Goal: Transaction & Acquisition: Purchase product/service

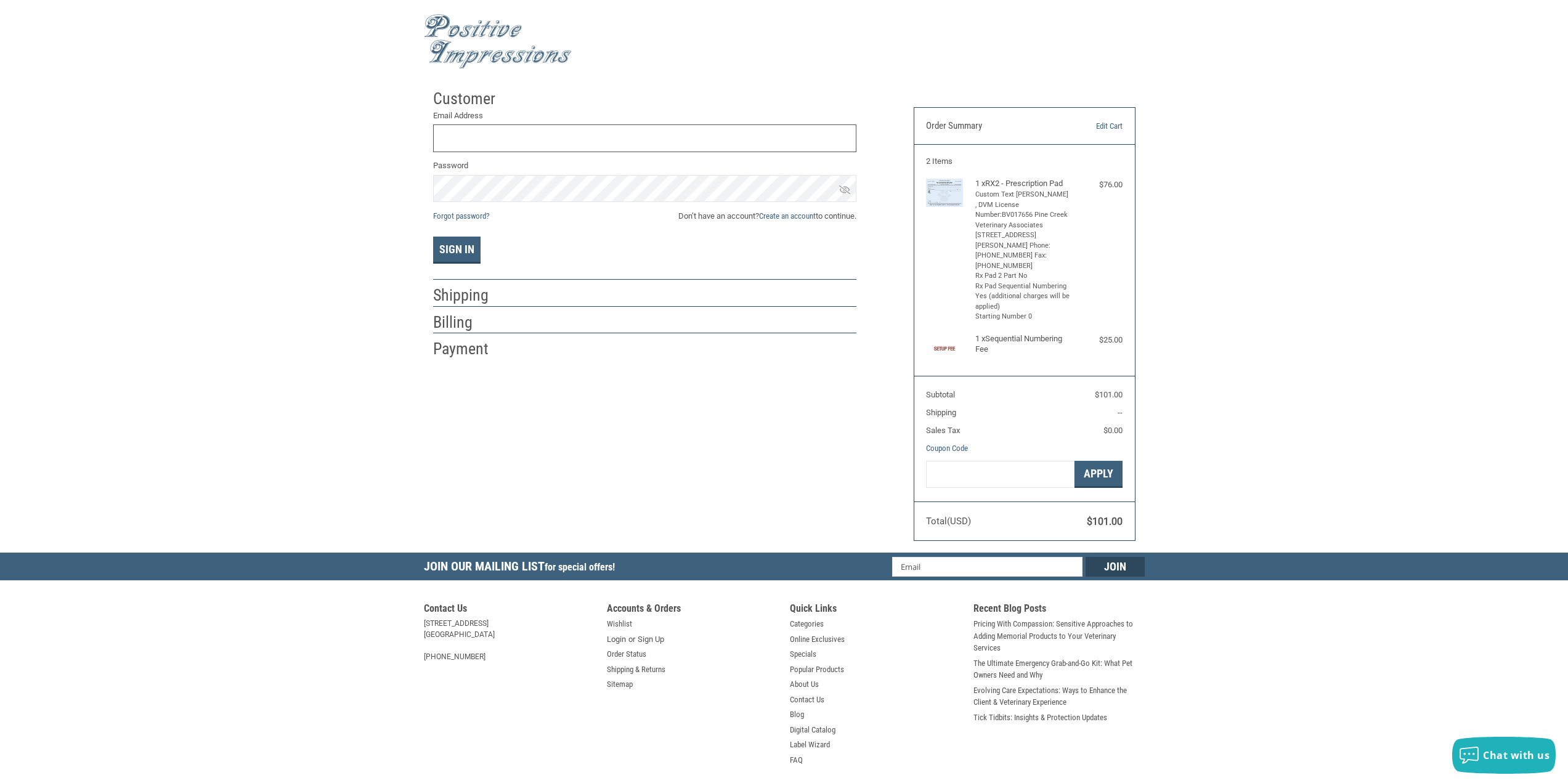
click at [456, 136] on input "Email Address" at bounding box center [644, 139] width 423 height 28
click at [802, 216] on link "Create an account" at bounding box center [787, 215] width 56 height 9
click at [500, 129] on input "First Name" at bounding box center [536, 139] width 206 height 28
type input "R"
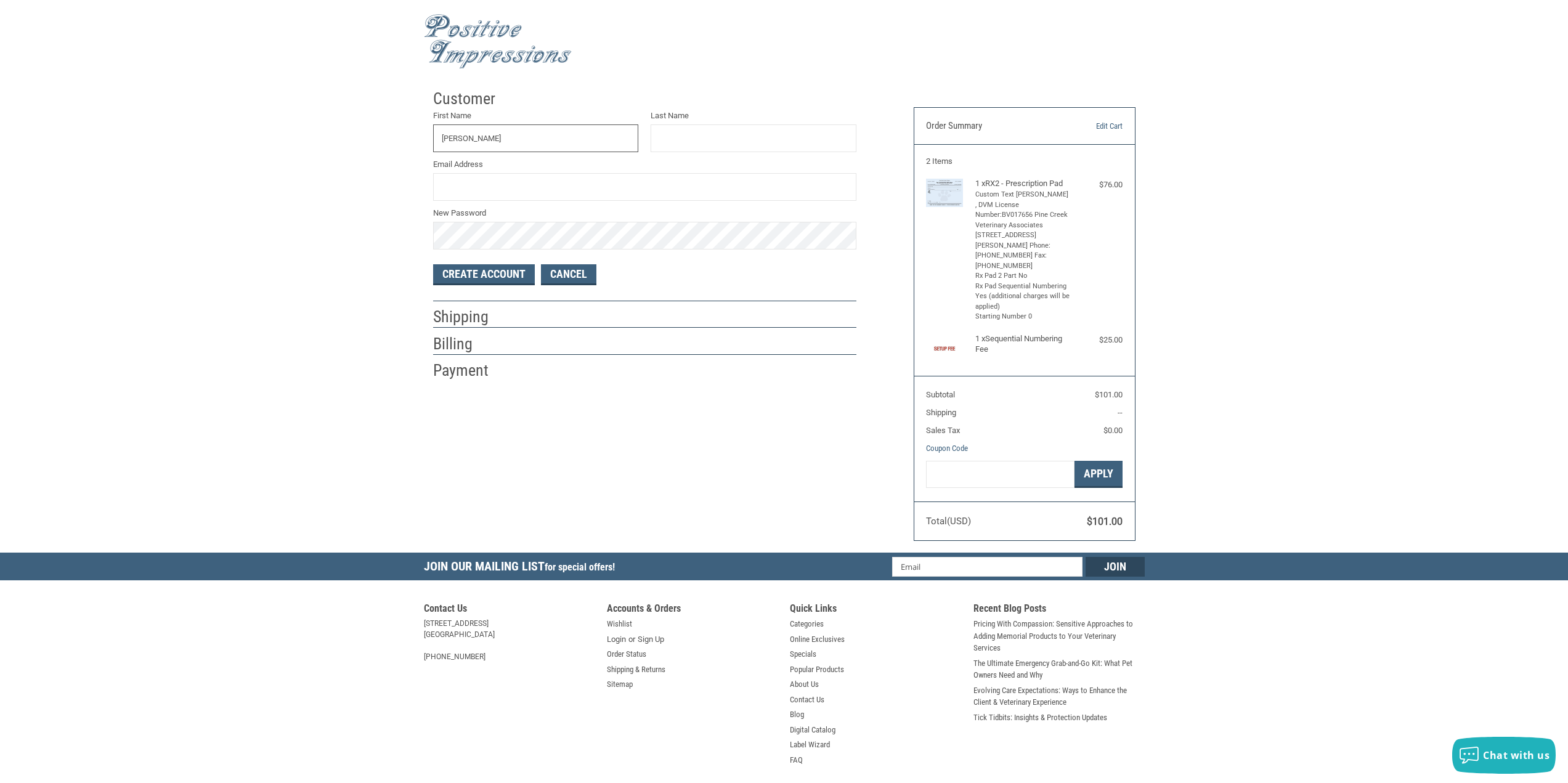
type input "[PERSON_NAME]"
type input "[EMAIL_ADDRESS][DOMAIN_NAME]"
click at [491, 274] on button "Create Account" at bounding box center [484, 275] width 102 height 21
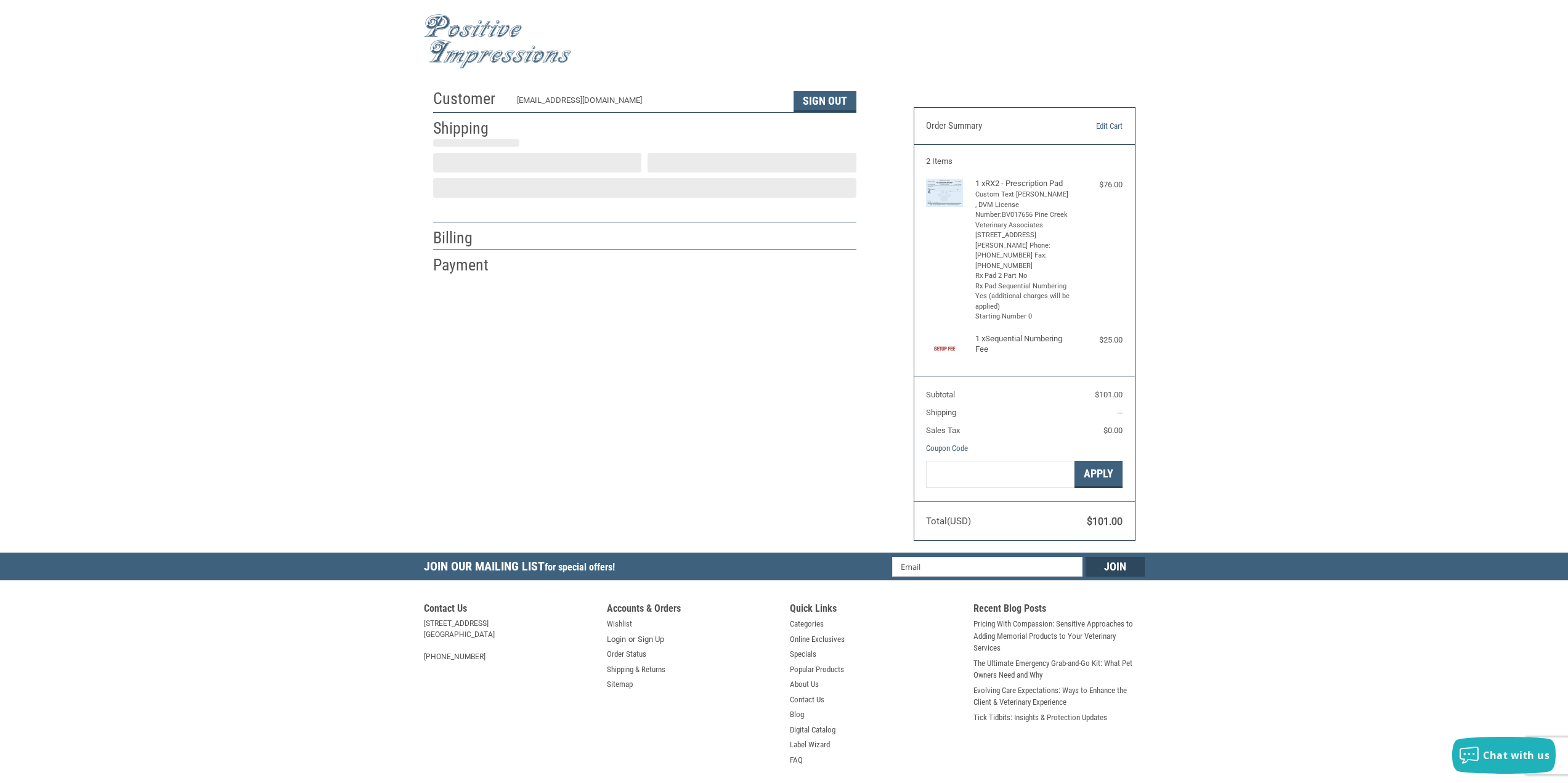
select select "US"
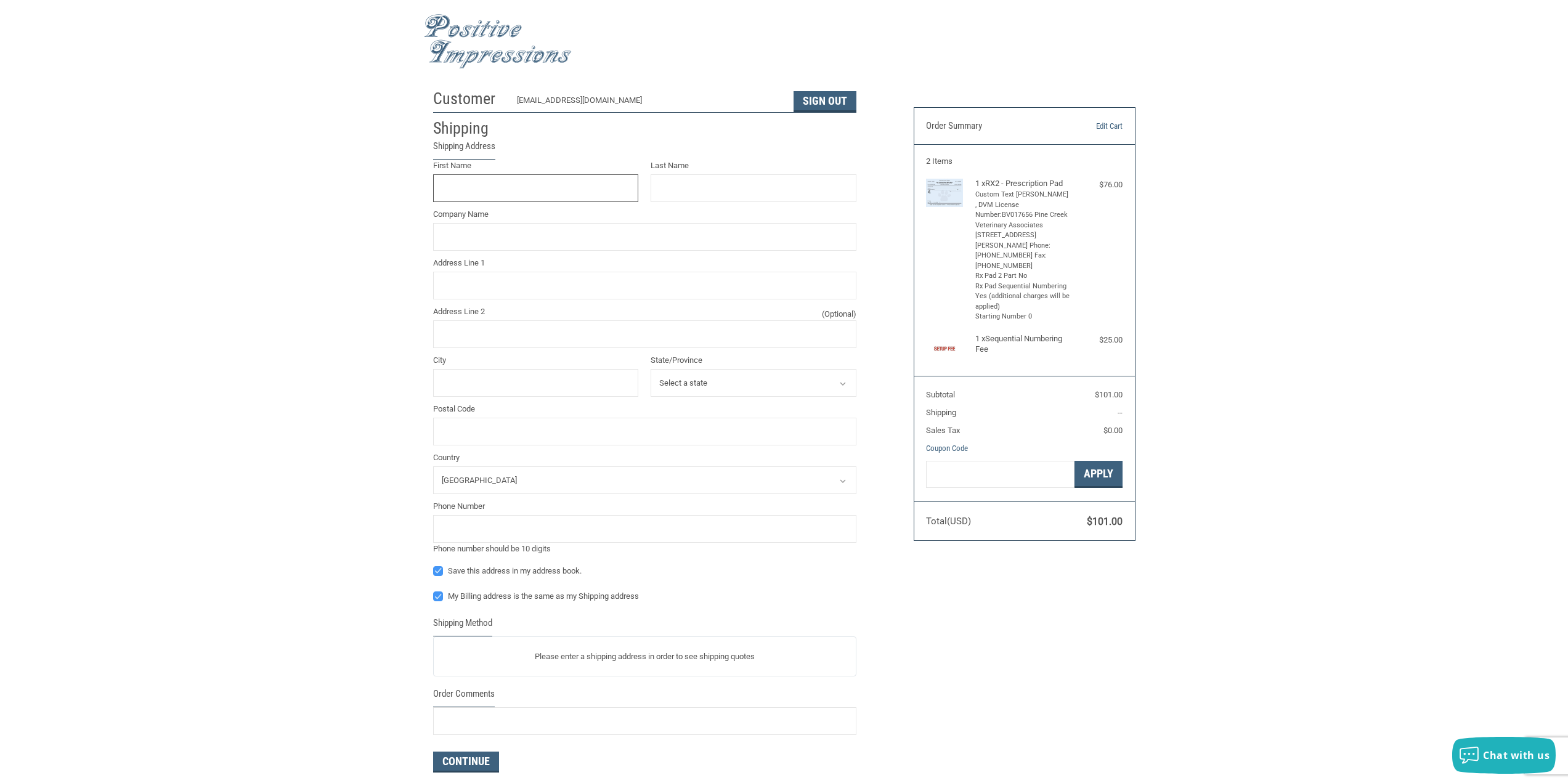
click at [480, 185] on input "First Name" at bounding box center [536, 188] width 206 height 28
type input "[PERSON_NAME]"
type input "Pine Creek Veterinary Associates"
type input "[STREET_ADDRESS][PERSON_NAME]"
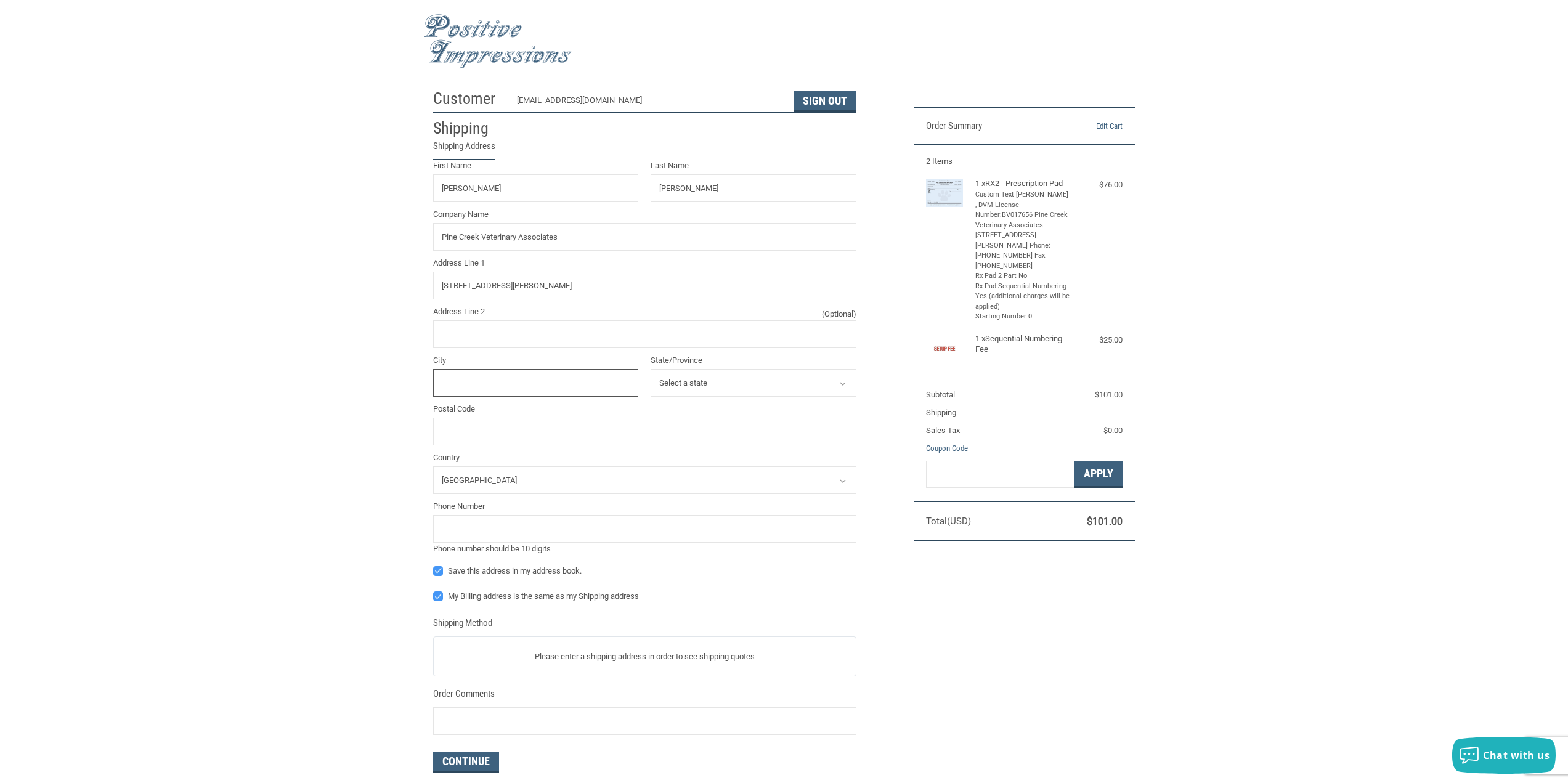
type input "lock haven"
select select "PA"
type input "17745"
type input "5707696088"
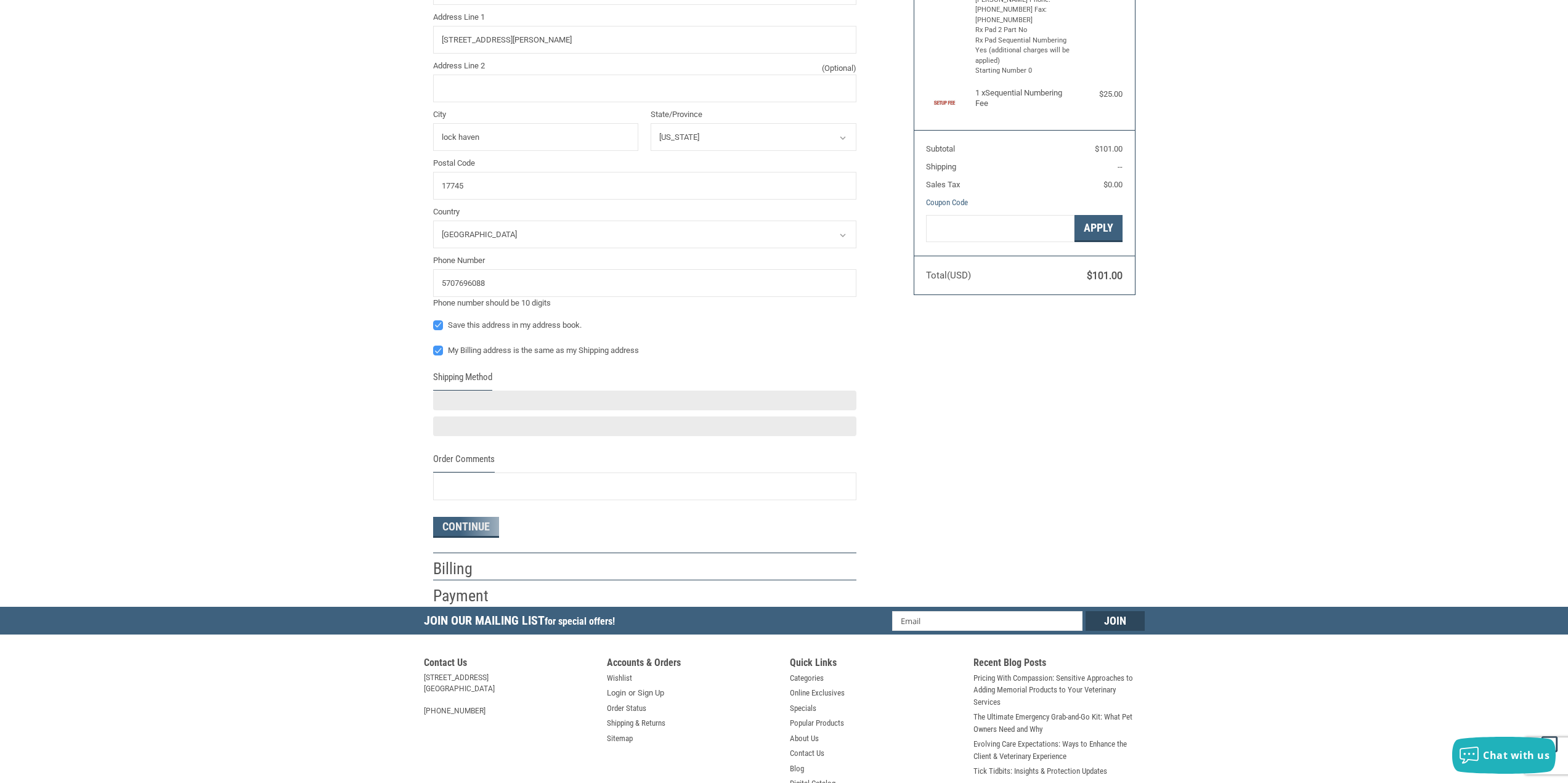
scroll to position [247, 0]
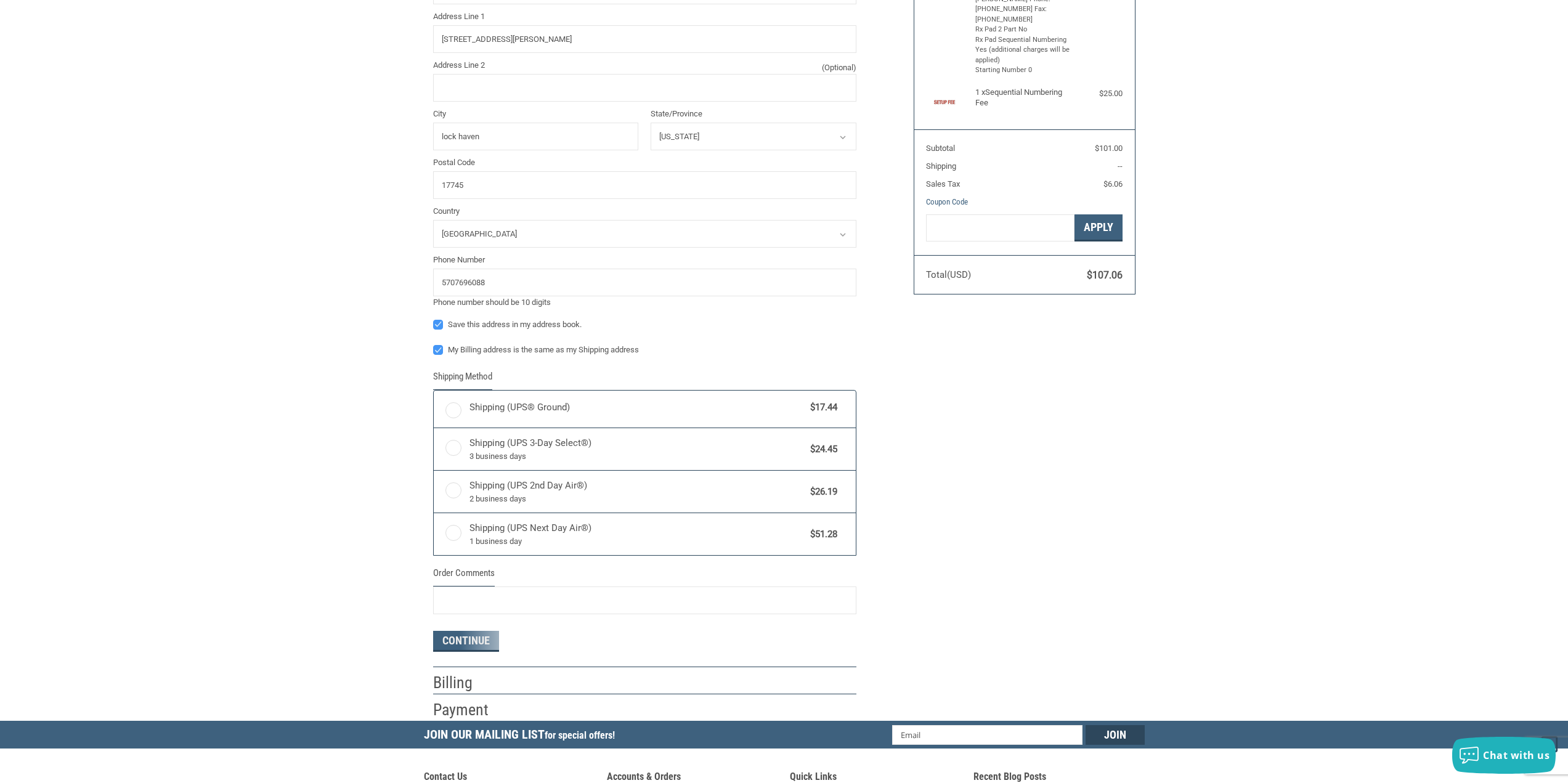
radio input "true"
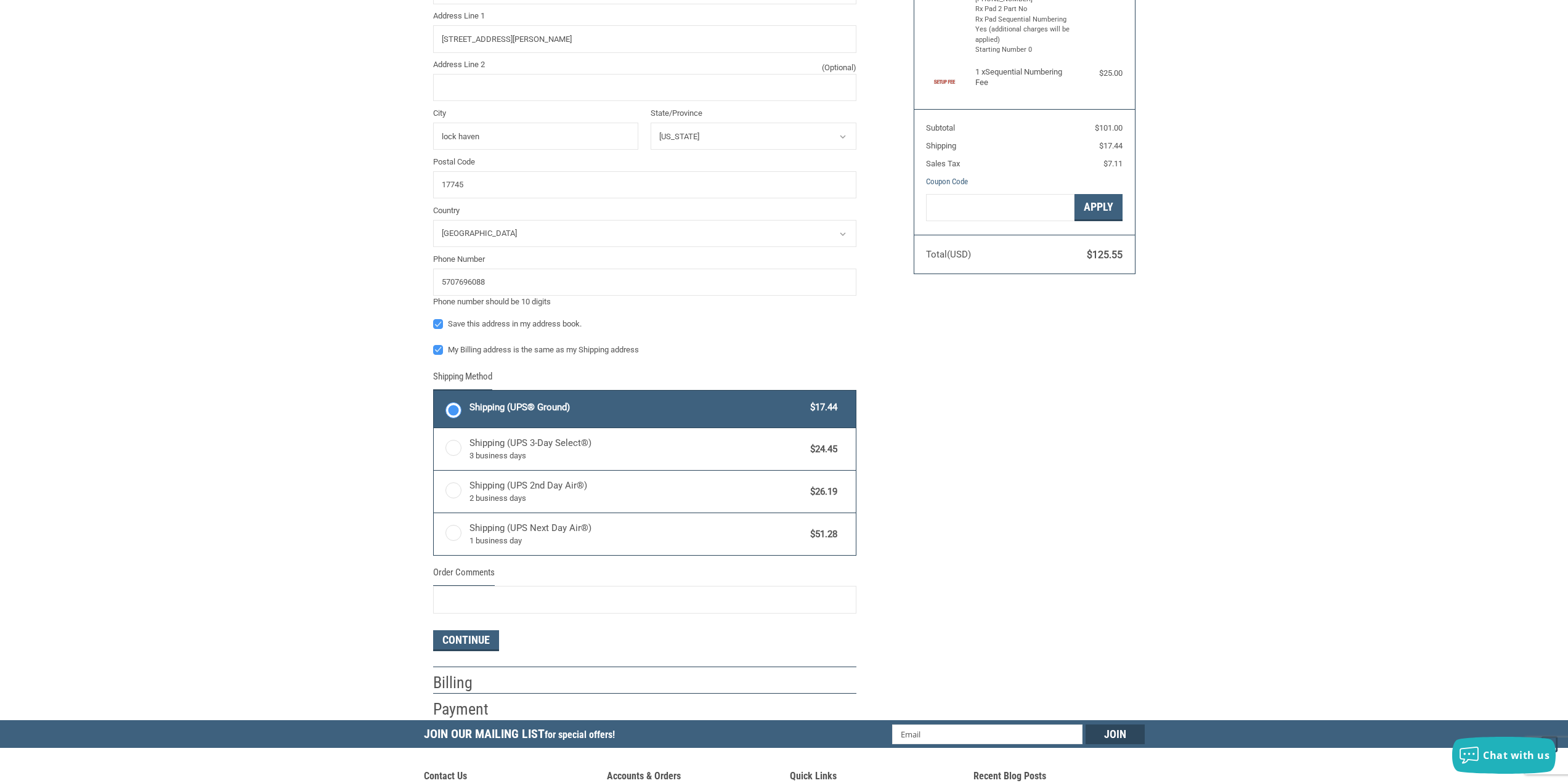
click at [681, 313] on div "First Name [PERSON_NAME] Last Name [PERSON_NAME] Company Name Pine Creek Veteri…" at bounding box center [644, 123] width 423 height 421
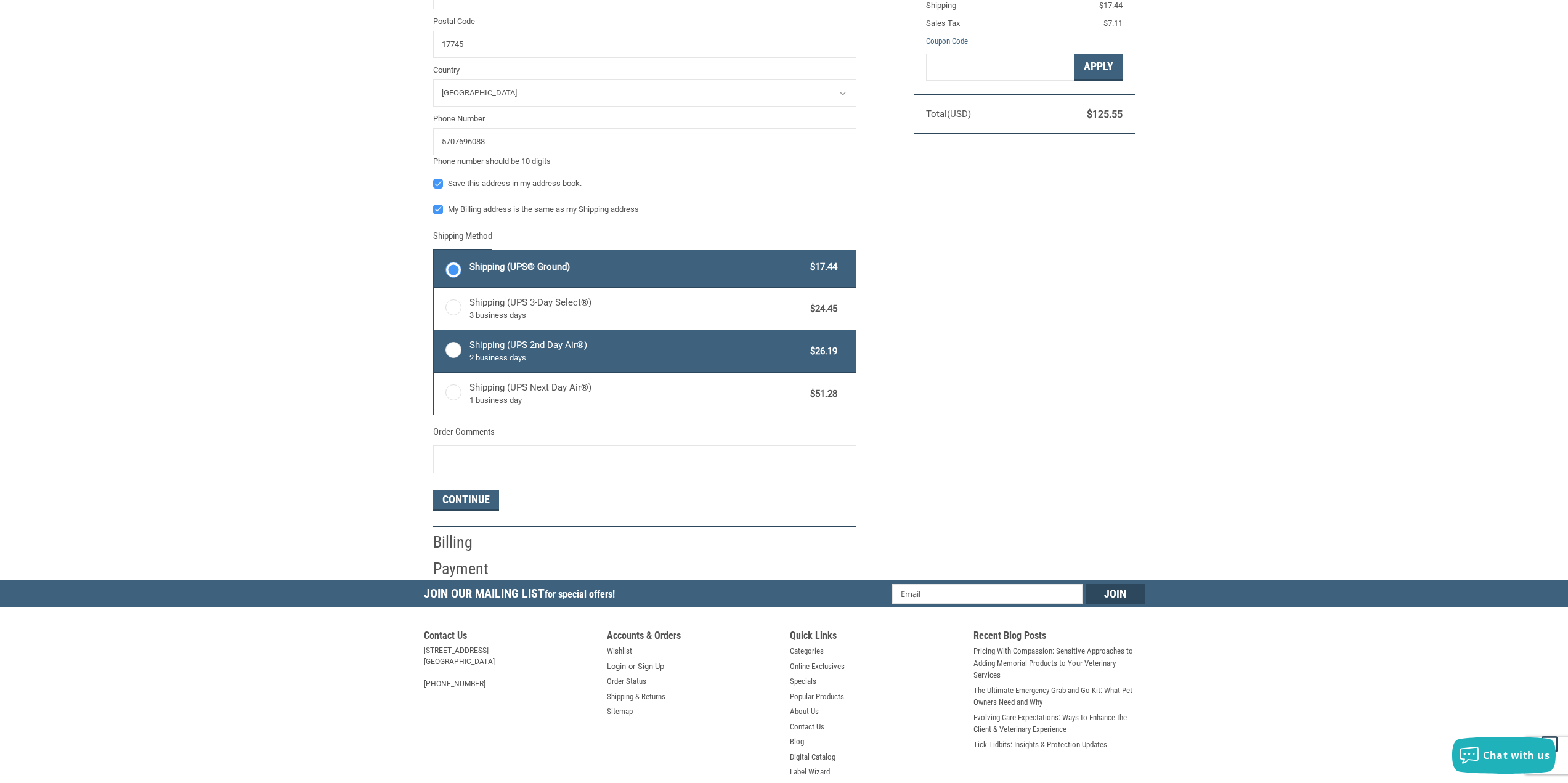
scroll to position [452, 0]
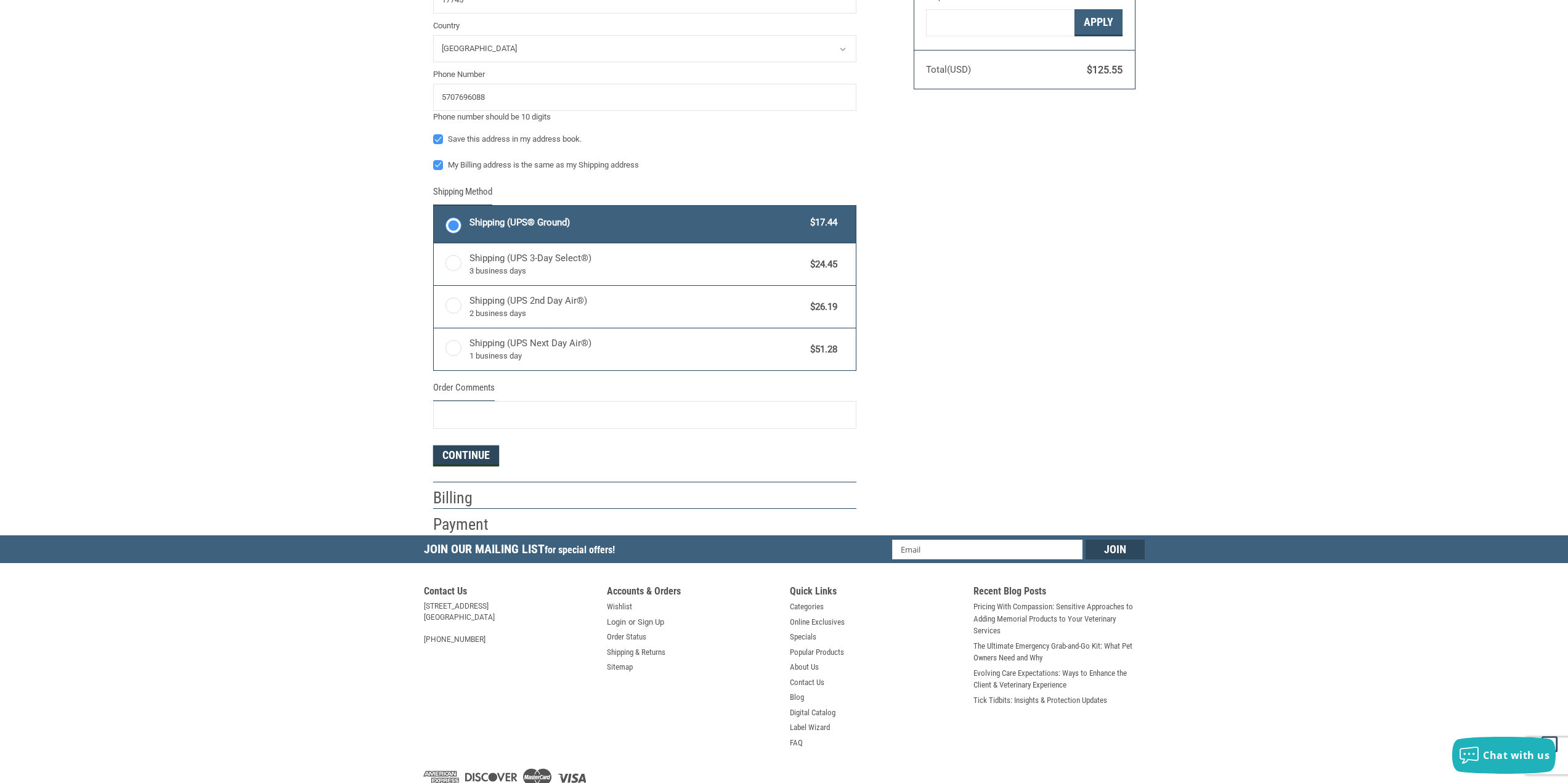
click at [479, 457] on button "Continue" at bounding box center [466, 455] width 66 height 21
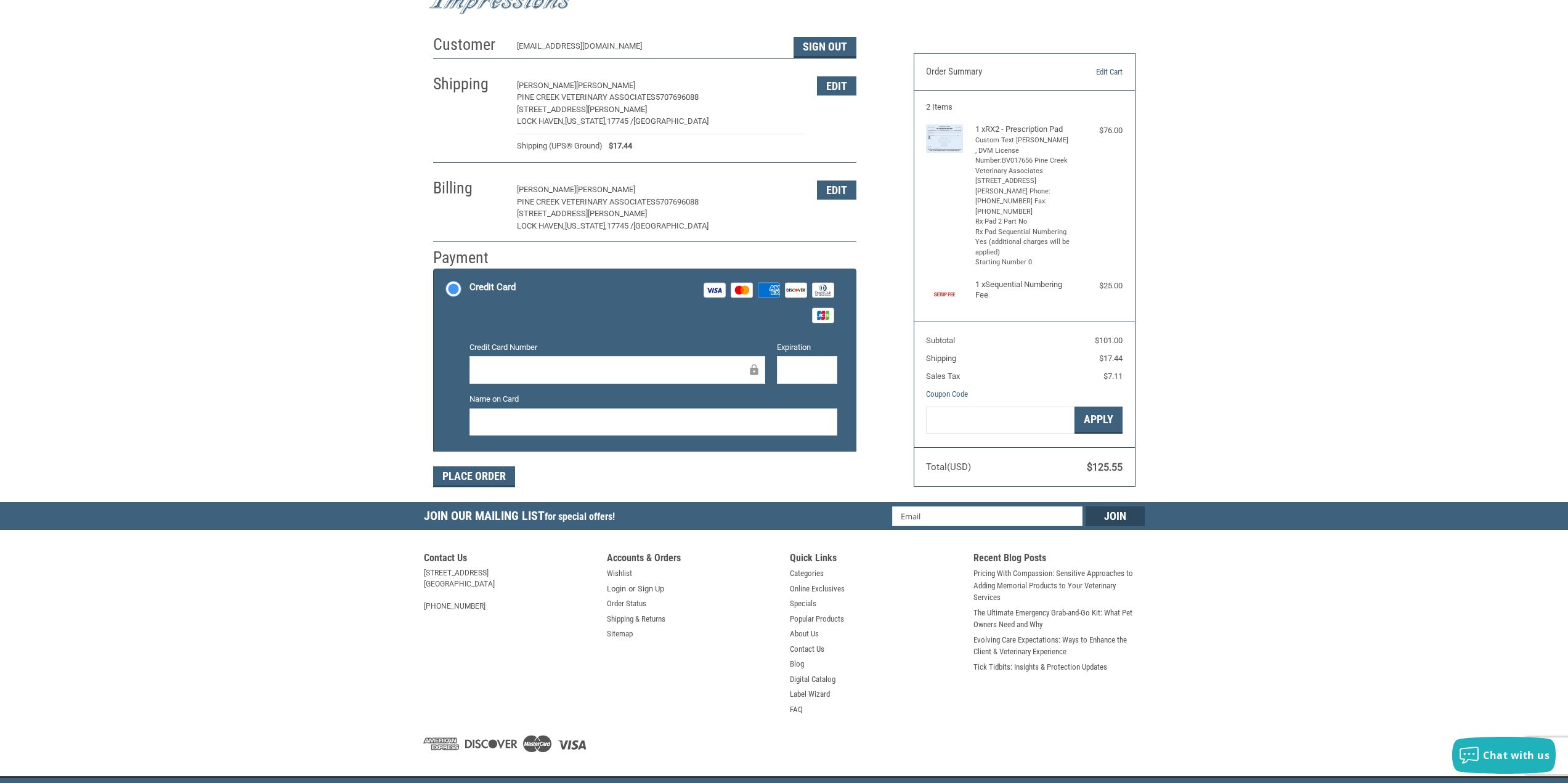
click at [522, 386] on div "Credit Card Number" at bounding box center [616, 363] width 307 height 45
click at [531, 377] on iframe at bounding box center [613, 370] width 270 height 14
click at [487, 478] on button "Place Order" at bounding box center [474, 477] width 82 height 21
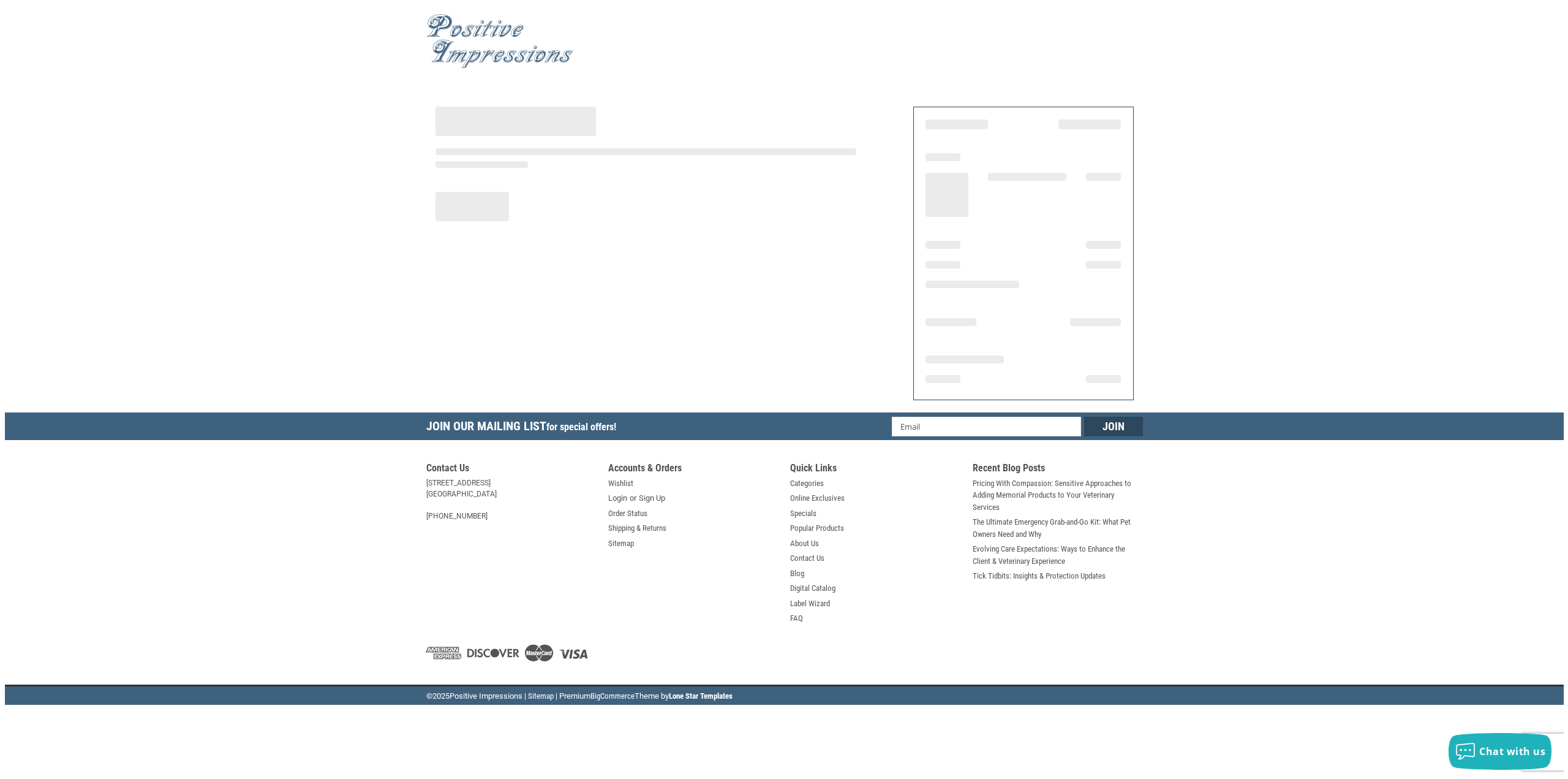
scroll to position [0, 0]
